Goal: Information Seeking & Learning: Learn about a topic

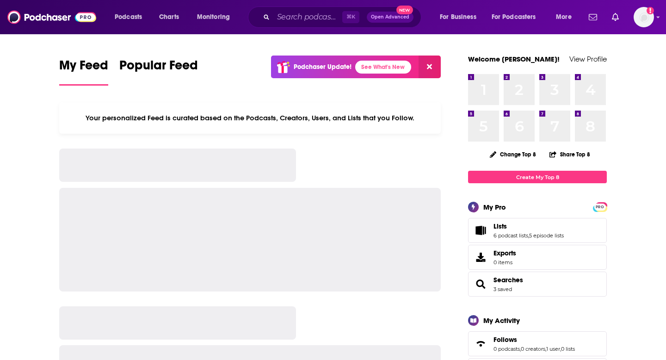
click at [296, 8] on div "⌘ K Open Advanced New" at bounding box center [335, 16] width 174 height 21
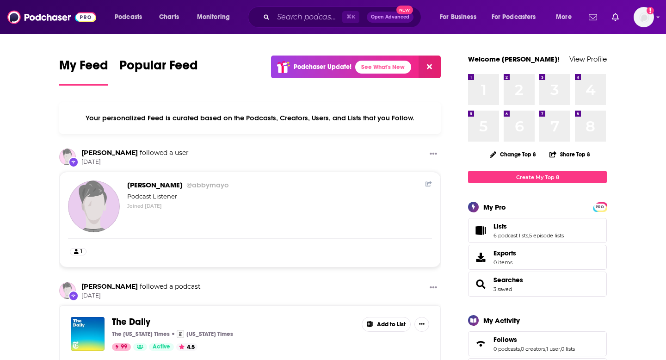
click at [285, 24] on div "⌘ K Open Advanced New" at bounding box center [335, 16] width 174 height 21
click at [292, 17] on input "Search podcasts, credits, & more..." at bounding box center [307, 17] width 69 height 15
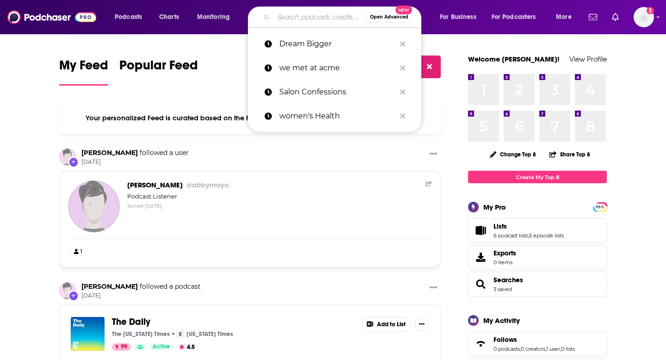
paste input "the dream bigger podcast"
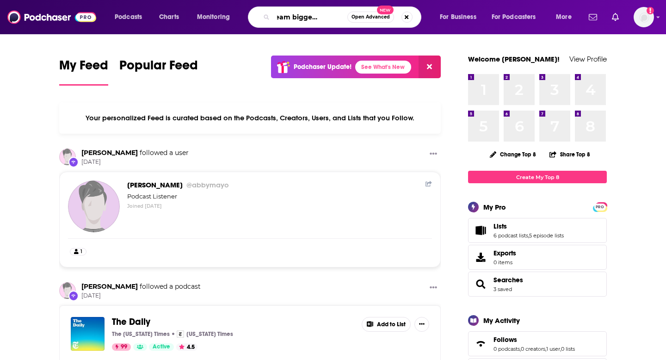
type input "the dream bigger podcast"
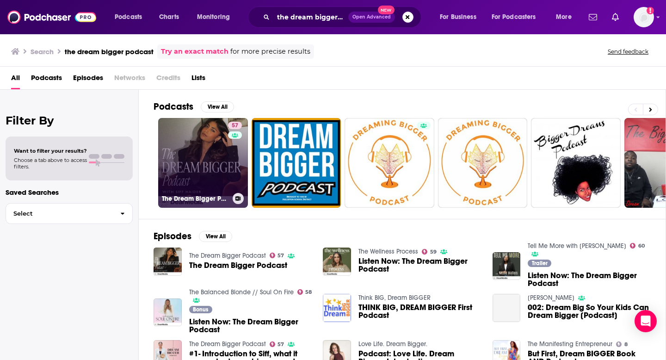
click at [211, 162] on link "57 The Dream Bigger Podcast" at bounding box center [203, 163] width 90 height 90
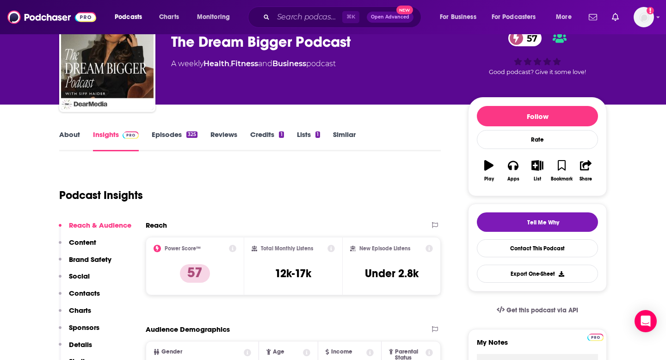
scroll to position [52, 0]
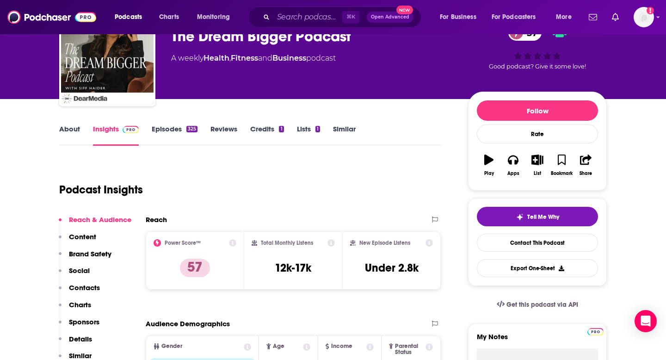
click at [79, 129] on link "About" at bounding box center [69, 134] width 21 height 21
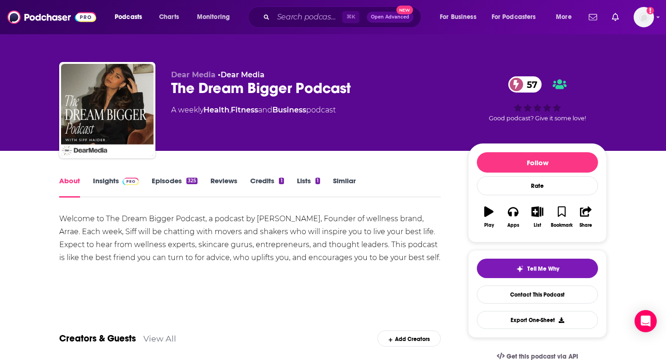
click at [165, 217] on div "Welcome to The Dream Bigger Podcast, a podcast by [PERSON_NAME], Founder of wel…" at bounding box center [250, 238] width 382 height 52
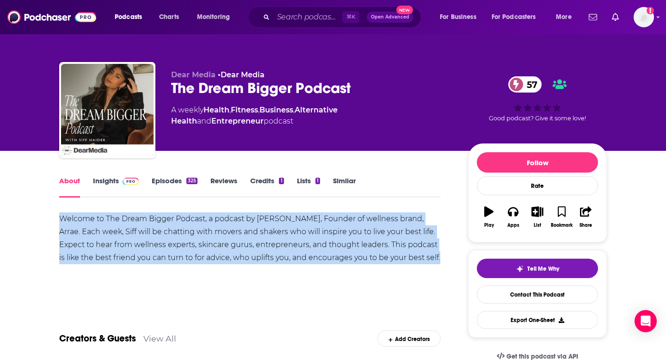
click at [165, 217] on div "Welcome to The Dream Bigger Podcast, a podcast by [PERSON_NAME], Founder of wel…" at bounding box center [250, 238] width 382 height 52
copy div "Welcome to The Dream Bigger Podcast, a podcast by [PERSON_NAME], Founder of wel…"
click at [162, 216] on div "Welcome to The Dream Bigger Podcast, a podcast by [PERSON_NAME], Founder of wel…" at bounding box center [250, 238] width 382 height 52
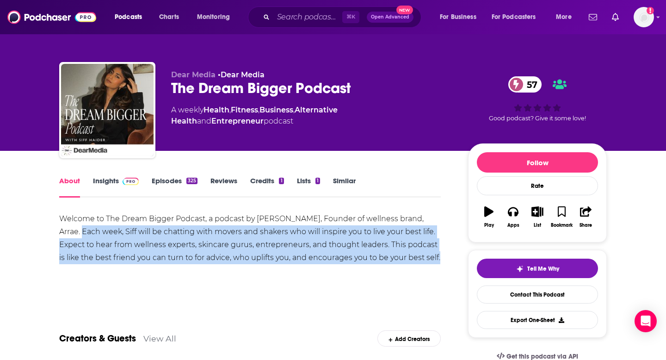
drag, startPoint x: 55, startPoint y: 228, endPoint x: 422, endPoint y: 256, distance: 368.4
copy div "Each week, Siff will be chatting with movers and shakers who will inspire you t…"
